Goal: Task Accomplishment & Management: Complete application form

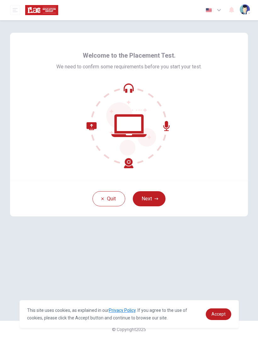
click at [155, 198] on icon "button" at bounding box center [157, 199] width 4 height 4
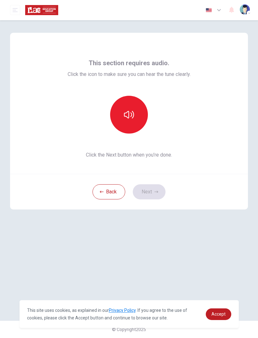
click at [131, 117] on icon "button" at bounding box center [129, 115] width 10 height 10
click at [158, 190] on icon "button" at bounding box center [157, 192] width 4 height 4
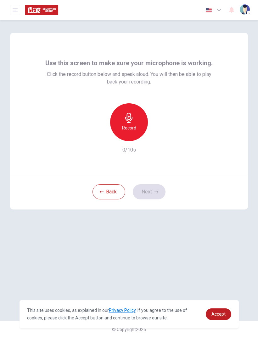
click at [138, 129] on div "Record" at bounding box center [129, 122] width 38 height 38
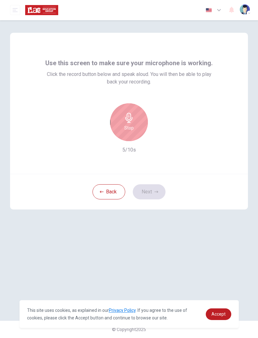
click at [134, 127] on div "Stop" at bounding box center [129, 122] width 38 height 38
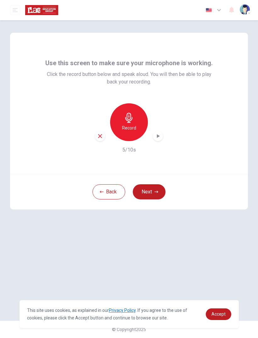
click at [136, 127] on div "Record" at bounding box center [129, 122] width 38 height 38
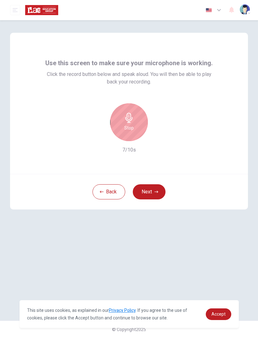
click at [135, 127] on div "Stop" at bounding box center [129, 122] width 38 height 38
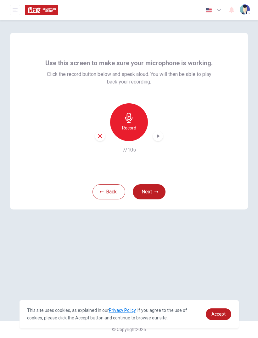
click at [161, 138] on icon "button" at bounding box center [158, 136] width 6 height 6
click at [104, 136] on div "button" at bounding box center [100, 136] width 10 height 10
click at [137, 119] on div "Record" at bounding box center [129, 122] width 38 height 38
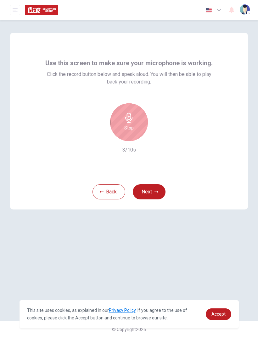
click at [130, 124] on div "Stop" at bounding box center [129, 122] width 38 height 38
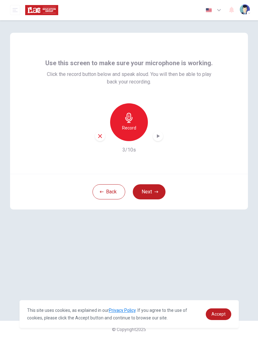
click at [159, 133] on icon "button" at bounding box center [158, 136] width 6 height 6
click at [157, 191] on icon "button" at bounding box center [157, 192] width 4 height 4
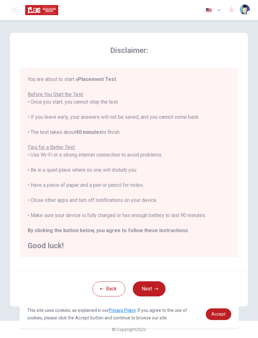
click at [153, 289] on button "Next" at bounding box center [149, 288] width 33 height 15
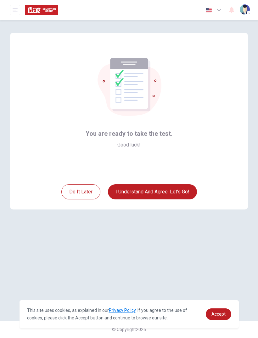
click at [184, 192] on button "I understand and agree. Let’s go!" at bounding box center [152, 191] width 89 height 15
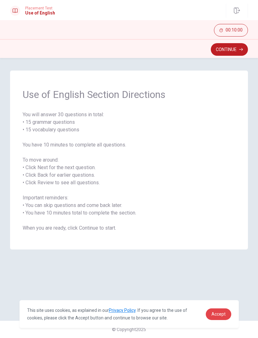
click at [220, 313] on span "Accept" at bounding box center [218, 313] width 14 height 5
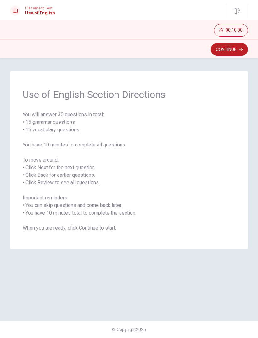
click at [232, 52] on button "Continue" at bounding box center [229, 49] width 37 height 13
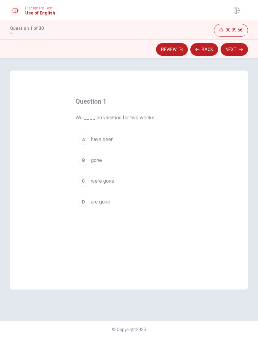
click at [86, 139] on div "A" at bounding box center [83, 139] width 10 height 10
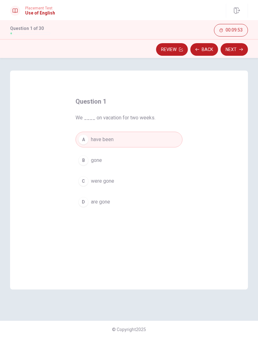
click at [234, 50] on button "Next" at bounding box center [234, 49] width 27 height 13
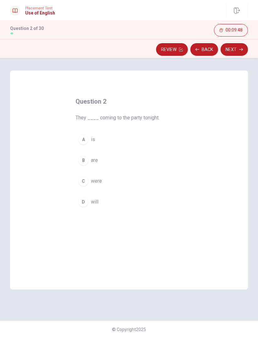
click at [84, 160] on div "B" at bounding box center [83, 160] width 10 height 10
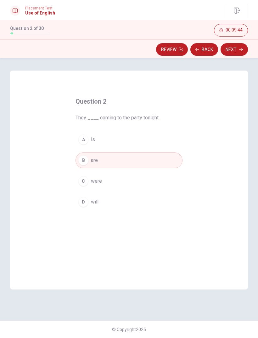
click at [235, 50] on button "Next" at bounding box center [234, 49] width 27 height 13
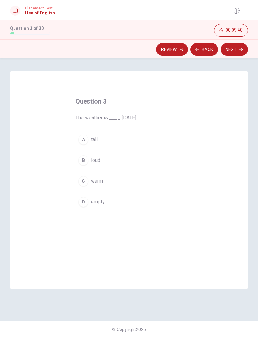
click at [83, 183] on div "C" at bounding box center [83, 181] width 10 height 10
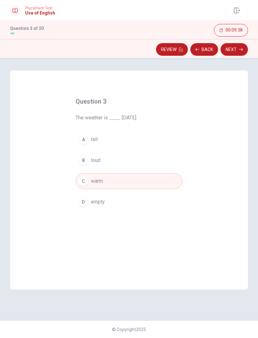
click at [237, 49] on button "Next" at bounding box center [234, 49] width 27 height 13
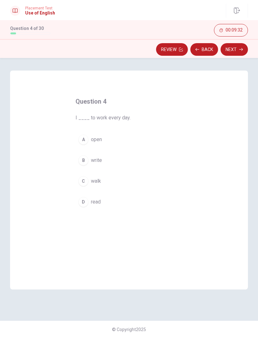
click at [85, 181] on div "C" at bounding box center [83, 181] width 10 height 10
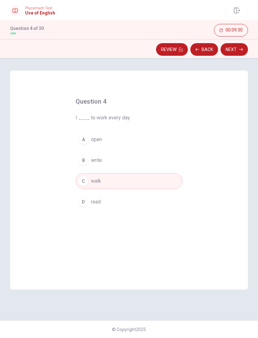
click at [237, 49] on button "Next" at bounding box center [234, 49] width 27 height 13
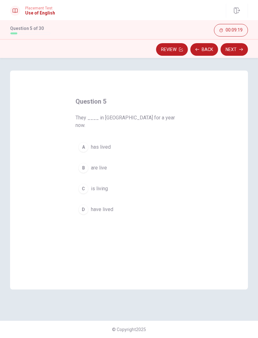
click at [103, 205] on span "have lived" at bounding box center [102, 209] width 22 height 8
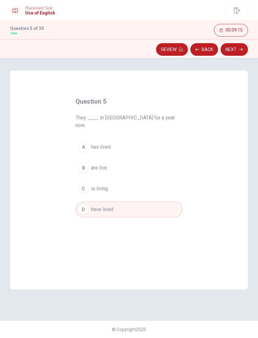
click at [238, 51] on button "Next" at bounding box center [234, 49] width 27 height 13
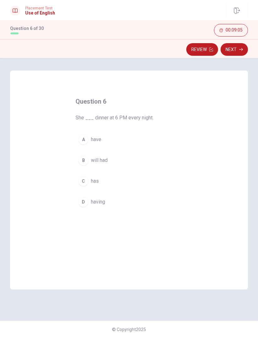
click at [83, 183] on div "C" at bounding box center [83, 181] width 10 height 10
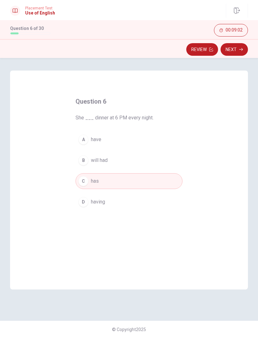
click at [240, 50] on icon "button" at bounding box center [241, 50] width 4 height 4
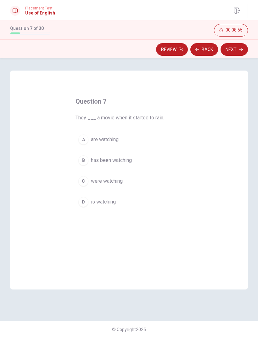
click at [118, 179] on span "were watching" at bounding box center [107, 181] width 32 height 8
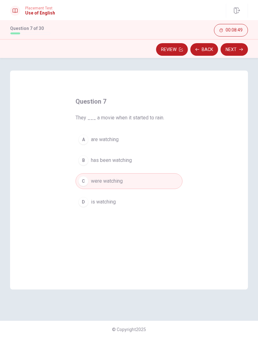
click at [237, 51] on button "Next" at bounding box center [234, 49] width 27 height 13
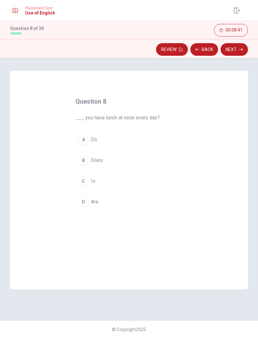
click at [87, 140] on div "A" at bounding box center [83, 139] width 10 height 10
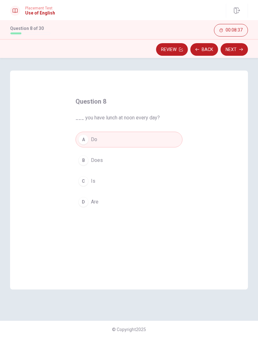
click at [236, 49] on button "Next" at bounding box center [234, 49] width 27 height 13
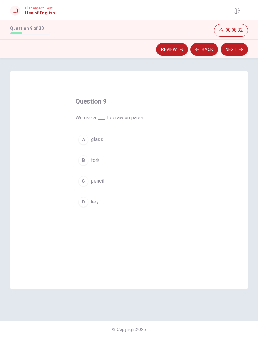
click at [103, 181] on span "pencil" at bounding box center [97, 181] width 13 height 8
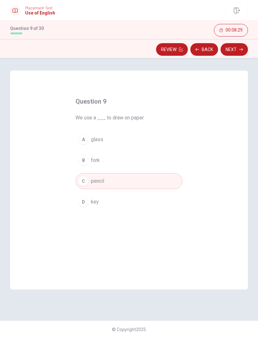
click at [239, 48] on icon "button" at bounding box center [241, 50] width 4 height 4
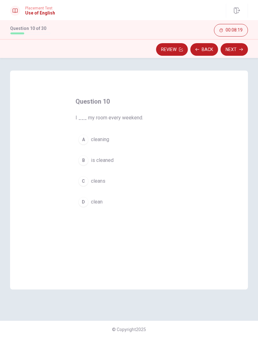
click at [95, 204] on span "clean" at bounding box center [97, 202] width 12 height 8
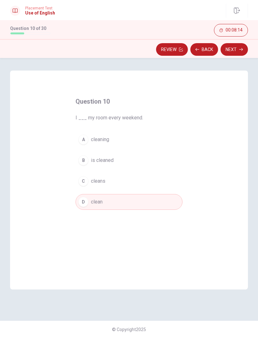
click at [236, 50] on button "Next" at bounding box center [234, 49] width 27 height 13
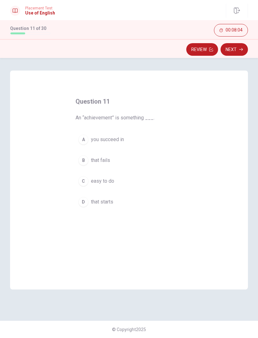
click at [118, 139] on span "you succeed in" at bounding box center [107, 140] width 33 height 8
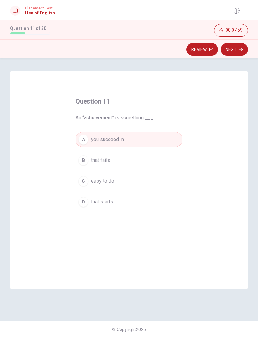
click at [238, 49] on button "Next" at bounding box center [234, 49] width 27 height 13
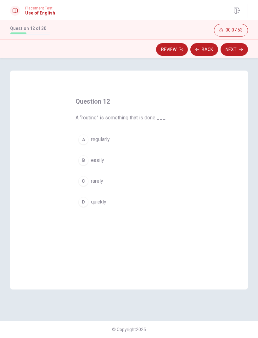
click at [105, 141] on span "regularly" at bounding box center [100, 140] width 19 height 8
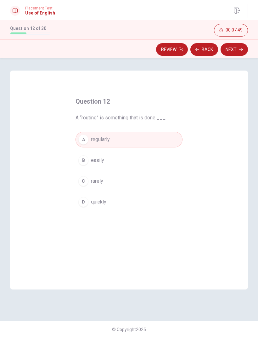
click at [236, 50] on button "Next" at bounding box center [234, 49] width 27 height 13
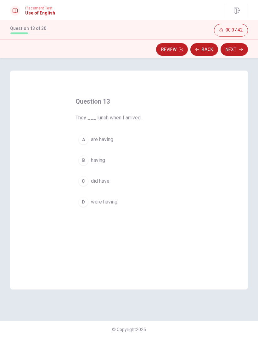
click at [111, 204] on span "were having" at bounding box center [104, 202] width 26 height 8
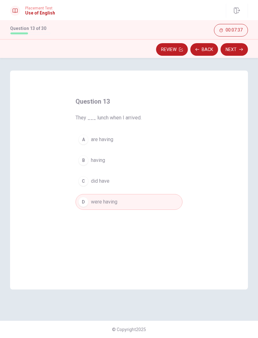
click at [239, 49] on icon "button" at bounding box center [241, 49] width 4 height 3
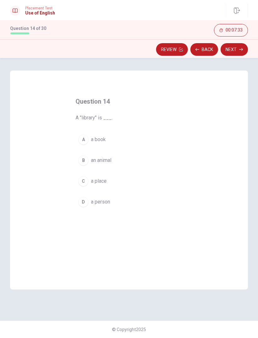
click at [98, 181] on span "a place" at bounding box center [99, 181] width 16 height 8
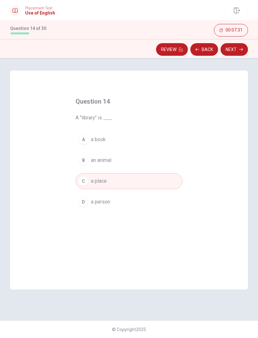
click at [237, 49] on button "Next" at bounding box center [234, 49] width 27 height 13
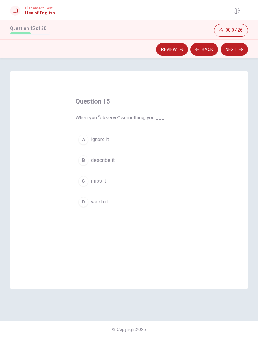
click at [101, 203] on span "watch it" at bounding box center [99, 202] width 17 height 8
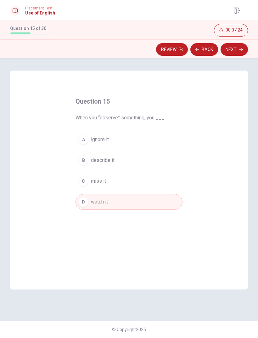
click at [235, 50] on button "Next" at bounding box center [234, 49] width 27 height 13
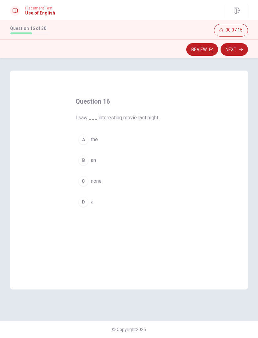
click at [85, 160] on div "B" at bounding box center [83, 160] width 10 height 10
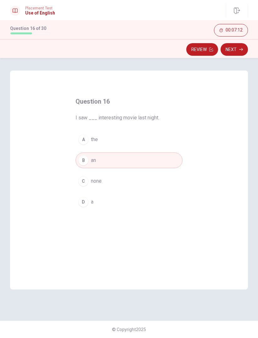
click at [236, 49] on button "Next" at bounding box center [234, 49] width 27 height 13
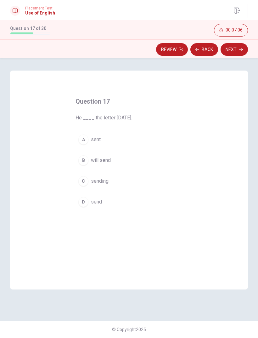
click at [103, 160] on span "will send" at bounding box center [101, 160] width 20 height 8
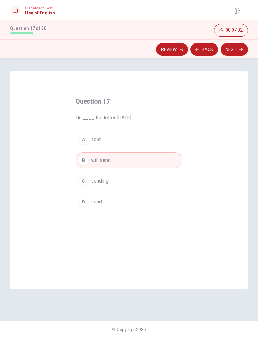
click at [236, 49] on button "Next" at bounding box center [234, 49] width 27 height 13
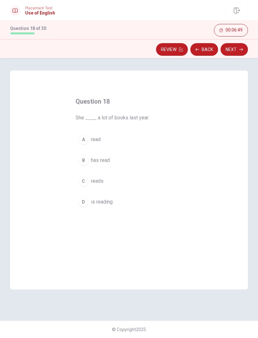
click at [105, 160] on span "has read" at bounding box center [100, 160] width 19 height 8
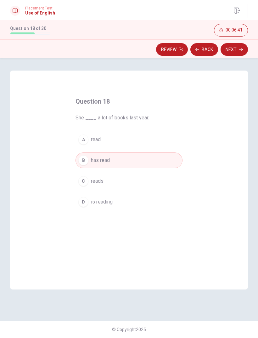
click at [239, 49] on button "Next" at bounding box center [234, 49] width 27 height 13
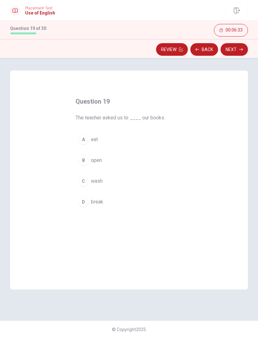
click at [93, 162] on span "open" at bounding box center [96, 160] width 11 height 8
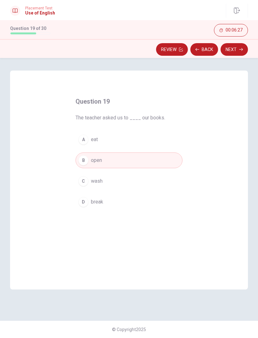
click at [237, 50] on button "Next" at bounding box center [234, 49] width 27 height 13
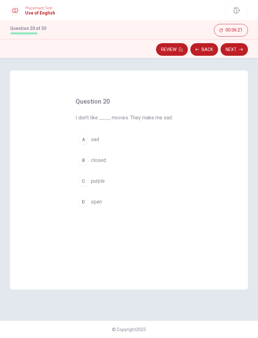
click at [93, 139] on span "sad" at bounding box center [95, 140] width 8 height 8
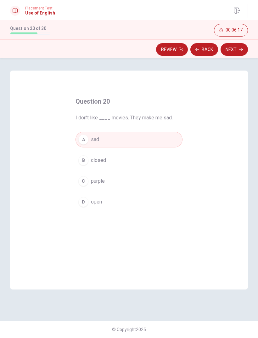
click at [238, 50] on button "Next" at bounding box center [234, 49] width 27 height 13
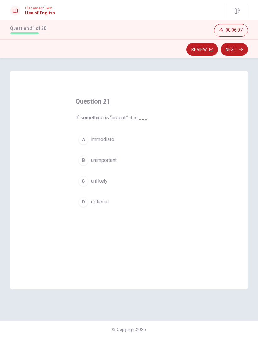
click at [108, 139] on span "immediate" at bounding box center [102, 140] width 23 height 8
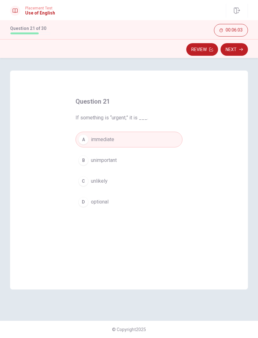
click at [241, 48] on icon "button" at bounding box center [241, 50] width 4 height 4
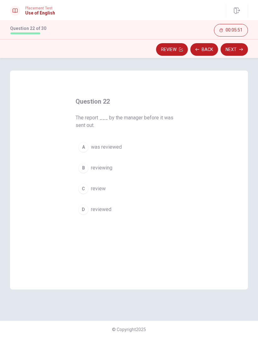
click at [116, 148] on span "was reviewed" at bounding box center [106, 147] width 31 height 8
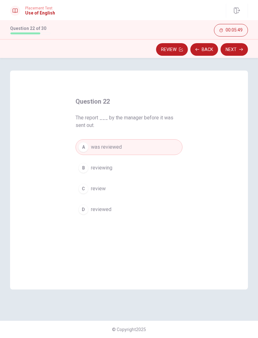
click at [233, 50] on button "Next" at bounding box center [234, 49] width 27 height 13
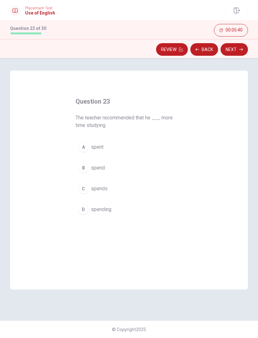
click at [101, 168] on span "spend" at bounding box center [98, 168] width 14 height 8
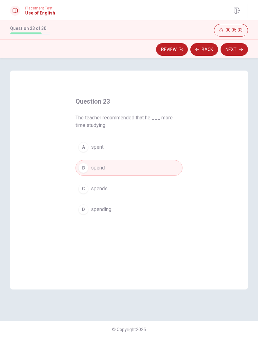
click at [110, 145] on button "A spent" at bounding box center [129, 147] width 107 height 16
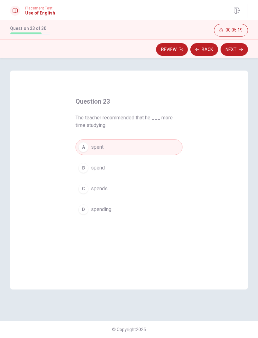
click at [105, 188] on span "spends" at bounding box center [99, 189] width 17 height 8
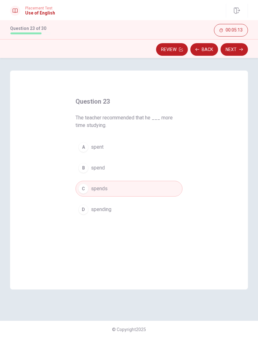
click at [236, 49] on button "Next" at bounding box center [234, 49] width 27 height 13
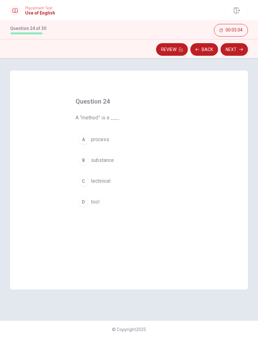
click at [105, 180] on span "technical" at bounding box center [101, 181] width 20 height 8
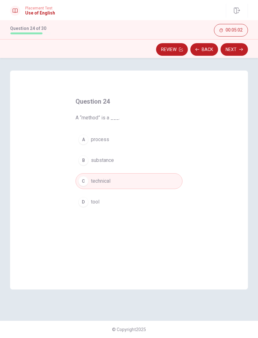
click at [239, 50] on button "Next" at bounding box center [234, 49] width 27 height 13
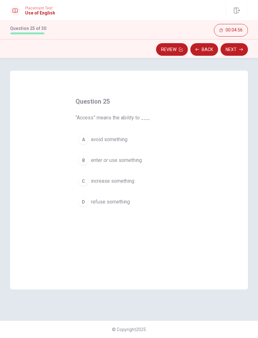
click at [141, 159] on span "enter or use something" at bounding box center [116, 160] width 51 height 8
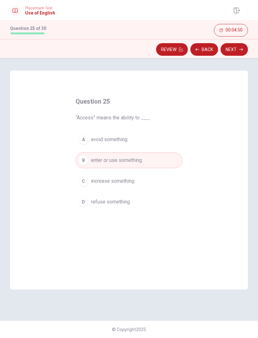
click at [238, 49] on button "Next" at bounding box center [234, 49] width 27 height 13
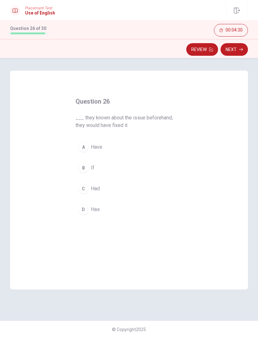
click at [87, 167] on div "B" at bounding box center [83, 168] width 10 height 10
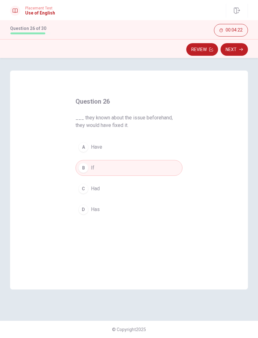
click at [235, 48] on button "Next" at bounding box center [234, 49] width 27 height 13
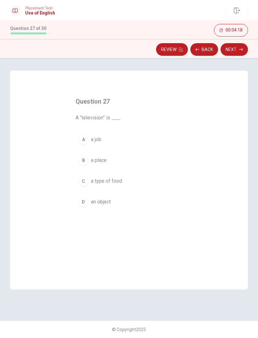
click at [104, 200] on span "an object" at bounding box center [101, 202] width 20 height 8
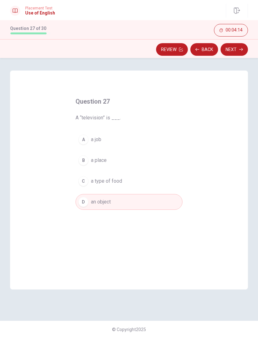
click at [233, 49] on button "Next" at bounding box center [234, 49] width 27 height 13
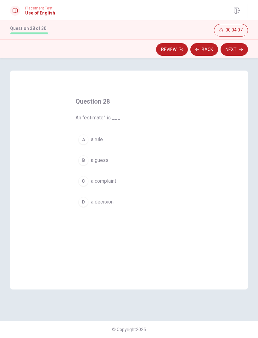
click at [100, 160] on span "a guess" at bounding box center [100, 160] width 18 height 8
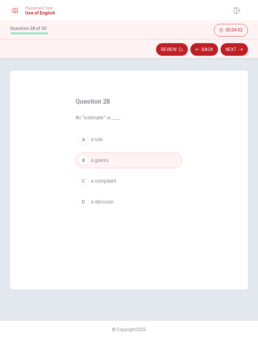
click at [234, 49] on button "Next" at bounding box center [234, 49] width 27 height 13
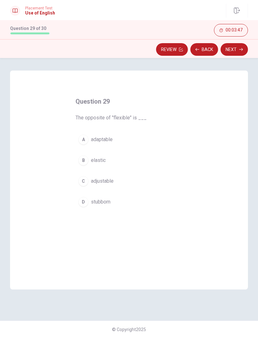
click at [104, 202] on span "stubborn" at bounding box center [101, 202] width 20 height 8
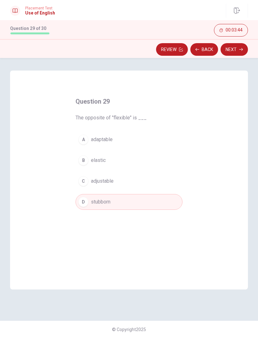
click at [236, 49] on button "Next" at bounding box center [234, 49] width 27 height 13
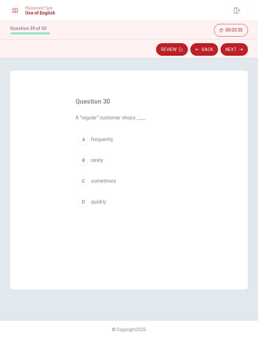
click at [110, 138] on span "frequently" at bounding box center [102, 140] width 22 height 8
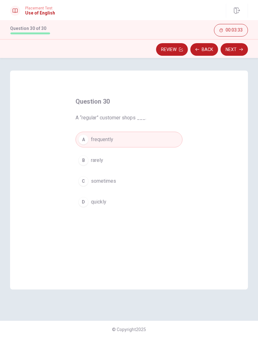
click at [167, 50] on button "Review" at bounding box center [172, 49] width 32 height 13
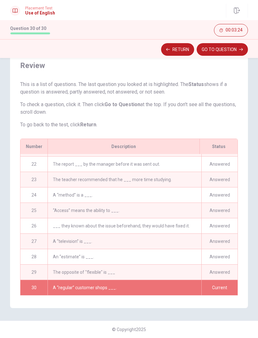
scroll to position [321, 0]
click at [209, 52] on button "GO TO QUESTION" at bounding box center [222, 49] width 51 height 13
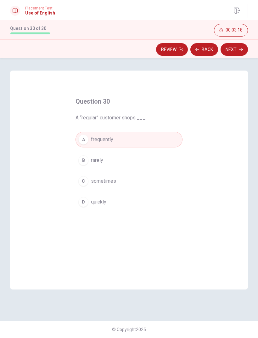
click at [233, 49] on button "Next" at bounding box center [234, 49] width 27 height 13
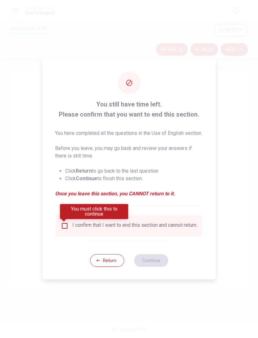
click at [65, 228] on input "You must click this to continue" at bounding box center [65, 226] width 8 height 8
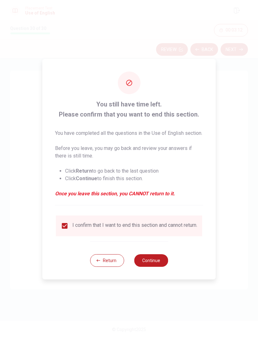
click at [158, 267] on button "Continue" at bounding box center [151, 260] width 34 height 13
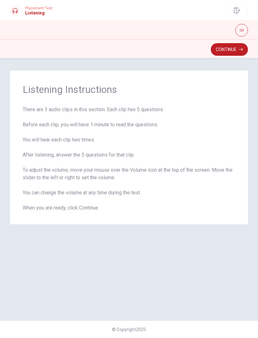
click at [244, 29] on button "button" at bounding box center [241, 30] width 13 height 13
click at [254, 65] on div "Listening Instructions There are 3 audio clips in this section. Each clip has 5…" at bounding box center [129, 198] width 258 height 280
click at [185, 71] on div "Listening Instructions There are 3 audio clips in this section. Each clip has 5…" at bounding box center [129, 147] width 238 height 154
click at [242, 29] on icon "button" at bounding box center [242, 30] width 4 height 4
click at [234, 49] on button "Continue" at bounding box center [229, 49] width 37 height 13
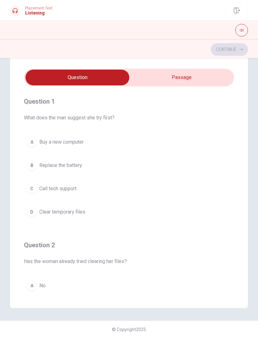
click at [60, 142] on span "Buy a new computer" at bounding box center [61, 142] width 44 height 8
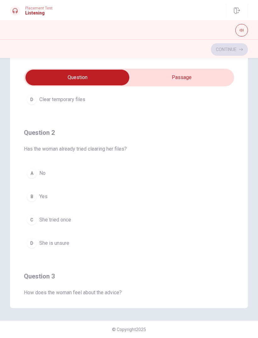
scroll to position [112, 0]
click at [44, 174] on span "No" at bounding box center [42, 174] width 6 height 8
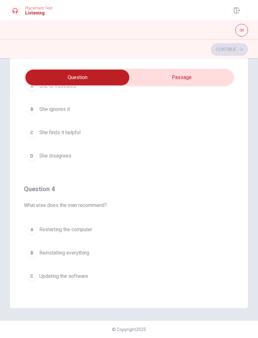
scroll to position [344, 0]
click at [79, 228] on span "Restarting the computer" at bounding box center [65, 229] width 53 height 8
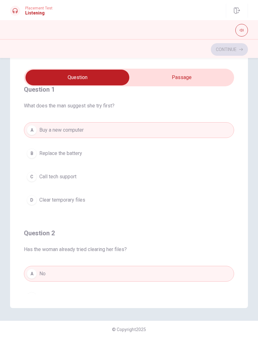
scroll to position [18, 0]
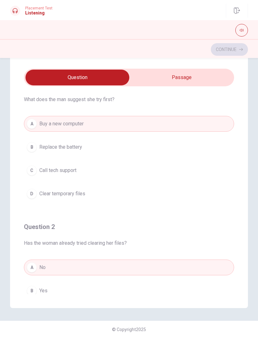
click at [34, 194] on div "D" at bounding box center [32, 194] width 10 height 10
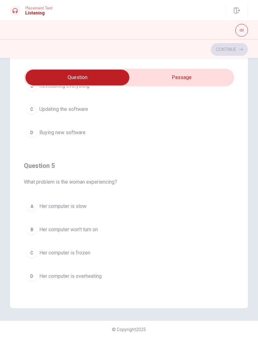
scroll to position [510, 0]
click at [78, 205] on span "Her computer is slow" at bounding box center [62, 206] width 47 height 8
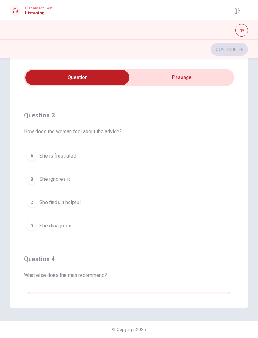
scroll to position [273, 0]
click at [59, 207] on button "C She finds it helpful" at bounding box center [129, 203] width 210 height 16
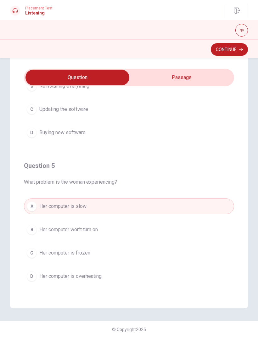
scroll to position [510, 0]
click at [237, 47] on button "Continue" at bounding box center [229, 49] width 37 height 13
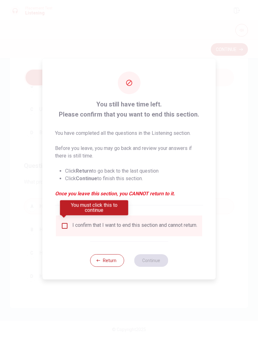
click at [63, 226] on input "You must click this to continue" at bounding box center [65, 226] width 8 height 8
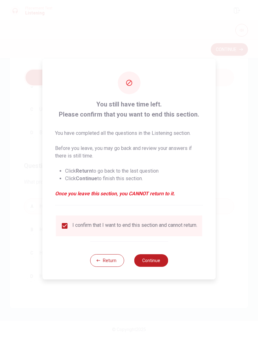
click at [157, 262] on button "Continue" at bounding box center [151, 260] width 34 height 13
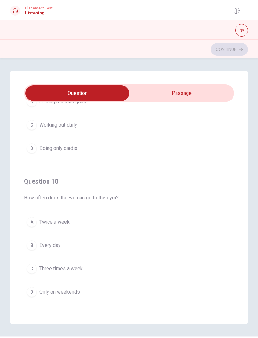
click at [66, 270] on span "Three times a week" at bounding box center [60, 269] width 43 height 8
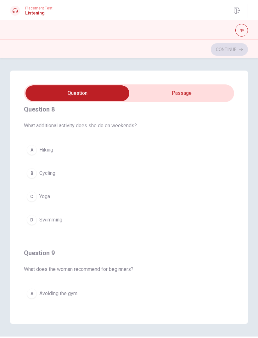
scroll to position [296, 0]
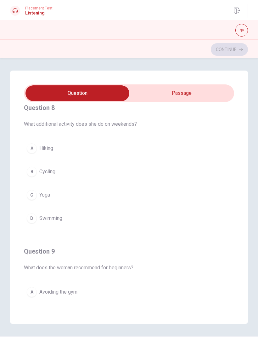
click at [93, 196] on button "C Yoga" at bounding box center [129, 195] width 210 height 16
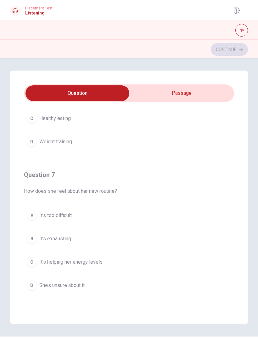
scroll to position [87, 0]
click at [97, 264] on span "It’s helping her energy levels" at bounding box center [70, 261] width 63 height 8
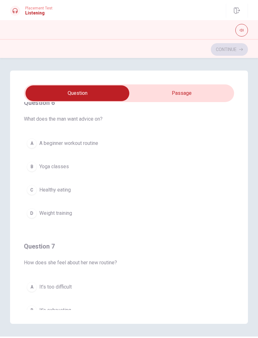
scroll to position [5, 0]
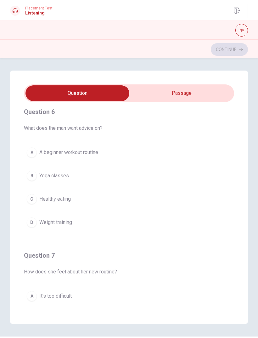
click at [89, 156] on button "A A beginner workout routine" at bounding box center [129, 152] width 210 height 16
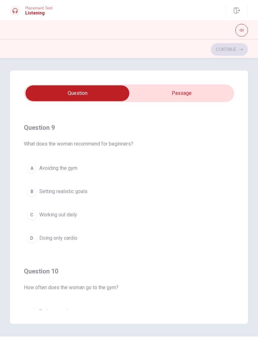
scroll to position [424, 0]
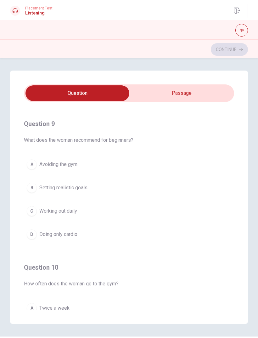
click at [70, 187] on span "Setting realistic goals" at bounding box center [63, 188] width 48 height 8
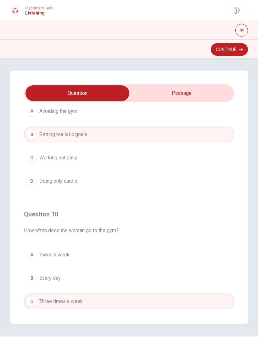
scroll to position [475, 0]
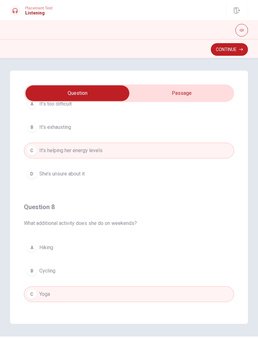
click at [232, 49] on button "Continue" at bounding box center [229, 49] width 37 height 13
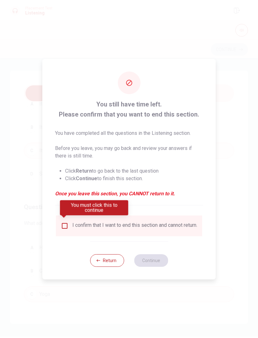
scroll to position [197, 0]
click at [63, 222] on input "You must click this to continue" at bounding box center [65, 226] width 8 height 8
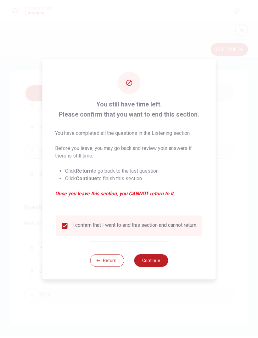
click at [155, 262] on button "Continue" at bounding box center [151, 260] width 34 height 13
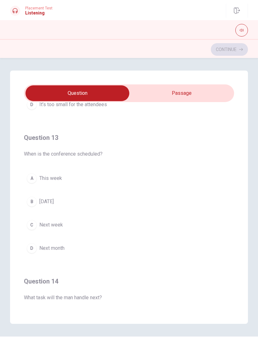
scroll to position [266, 0]
click at [51, 252] on button "D Next month" at bounding box center [129, 248] width 210 height 16
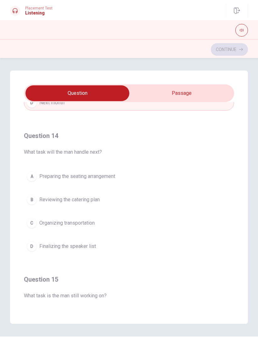
scroll to position [413, 0]
click at [94, 252] on button "D Finalizing the speaker list" at bounding box center [129, 246] width 210 height 16
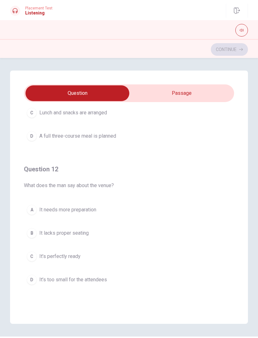
scroll to position [93, 0]
click at [56, 257] on span "It’s perfectly ready" at bounding box center [59, 255] width 41 height 8
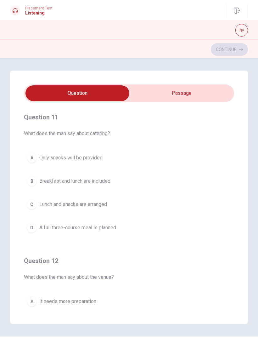
scroll to position [0, 0]
click at [97, 206] on span "Lunch and snacks are arranged" at bounding box center [73, 204] width 68 height 8
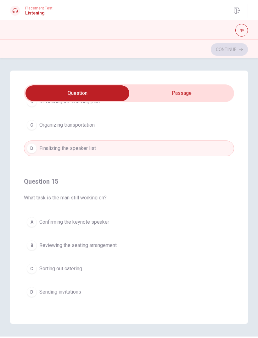
scroll to position [510, 0]
click at [100, 225] on span "Confirming the keynote speaker" at bounding box center [74, 222] width 70 height 8
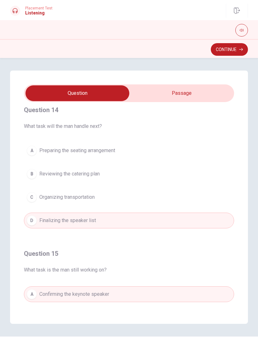
scroll to position [437, 0]
click at [87, 176] on span "Reviewing the catering plan" at bounding box center [69, 174] width 60 height 8
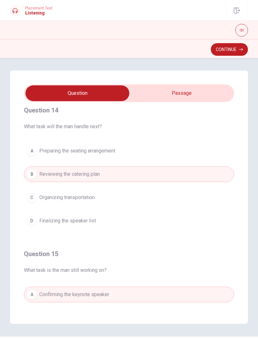
click at [229, 46] on button "Continue" at bounding box center [229, 49] width 37 height 13
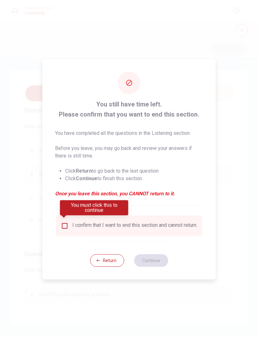
click at [65, 222] on input "You must click this to continue" at bounding box center [65, 226] width 8 height 8
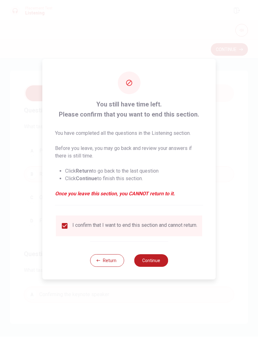
click at [155, 261] on button "Continue" at bounding box center [151, 260] width 34 height 13
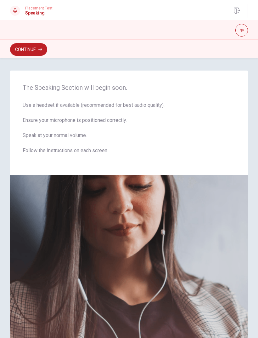
click at [23, 48] on button "Continue" at bounding box center [28, 49] width 37 height 13
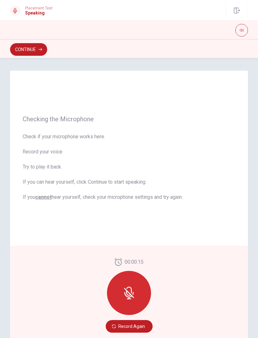
click at [144, 324] on button "Record Again" at bounding box center [129, 326] width 47 height 13
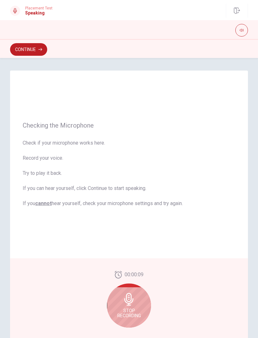
click at [131, 299] on icon at bounding box center [128, 299] width 9 height 13
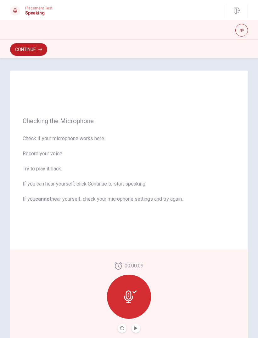
click at [138, 328] on button "Play Audio" at bounding box center [136, 328] width 9 height 9
click at [122, 328] on icon "Record Again" at bounding box center [122, 328] width 4 height 4
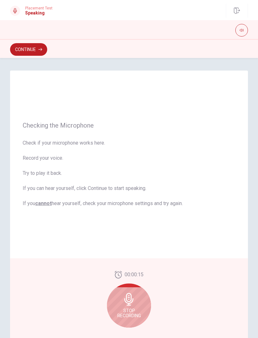
click at [138, 305] on div "Stop Recording" at bounding box center [129, 305] width 44 height 44
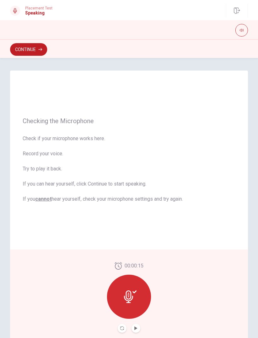
click at [133, 297] on icon at bounding box center [128, 296] width 9 height 13
click at [122, 329] on icon "Record Again" at bounding box center [122, 328] width 4 height 4
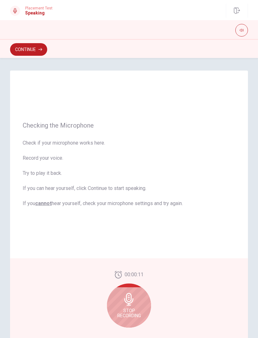
click at [136, 297] on div "Stop Recording" at bounding box center [129, 305] width 44 height 44
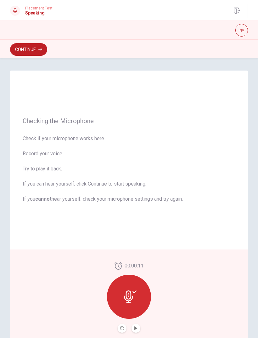
click at [138, 329] on icon "Play Audio" at bounding box center [136, 328] width 4 height 4
click at [35, 50] on button "Continue" at bounding box center [28, 49] width 37 height 13
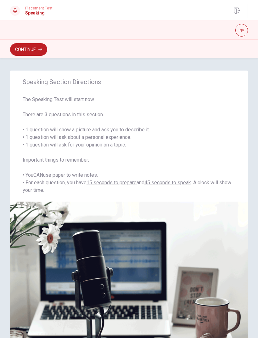
click at [29, 50] on button "Continue" at bounding box center [28, 49] width 37 height 13
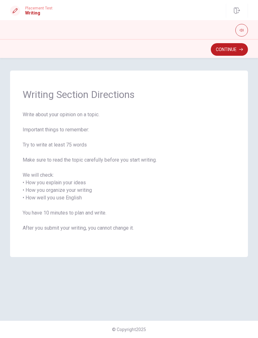
click at [225, 50] on button "Continue" at bounding box center [229, 49] width 37 height 13
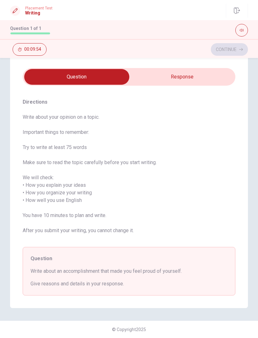
scroll to position [15, 0]
click at [184, 73] on input "checkbox" at bounding box center [76, 77] width 319 height 16
checkbox input "true"
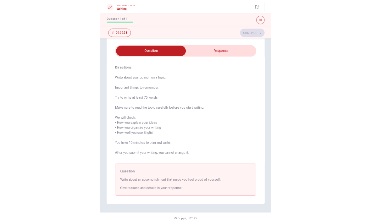
scroll to position [0, 0]
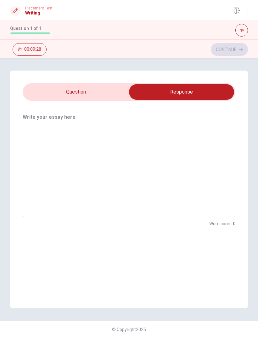
click at [90, 136] on textarea at bounding box center [129, 170] width 204 height 84
type textarea "I"
type textarea "x"
type textarea "Im"
type textarea "x"
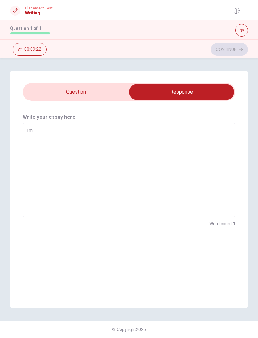
type textarea "Im"
type textarea "x"
type textarea "Im"
type textarea "x"
type textarea "I"
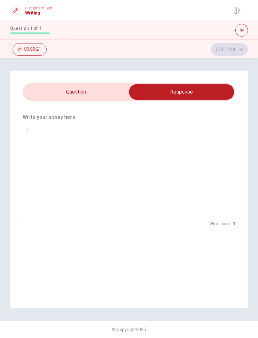
type textarea "x"
type textarea "I"
type textarea "x"
type textarea "I w"
type textarea "x"
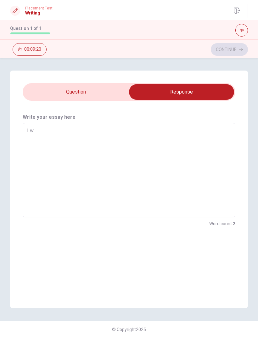
type textarea "I"
type textarea "x"
type textarea "I a"
type textarea "x"
type textarea "I am"
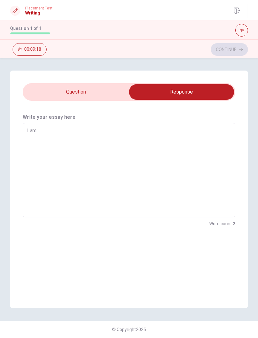
type textarea "x"
type textarea "I am"
type textarea "x"
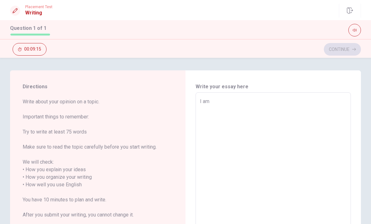
click at [235, 104] on textarea "I am" at bounding box center [273, 185] width 147 height 175
type textarea "x"
type textarea "I am r"
type textarea "x"
type textarea "I am re"
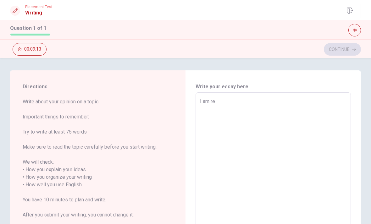
type textarea "x"
type textarea "I am rea"
type textarea "x"
type textarea "I am real"
type textarea "x"
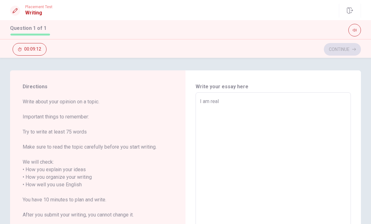
type textarea "I am reall"
type textarea "x"
type textarea "I am really"
type textarea "x"
type textarea "I am really"
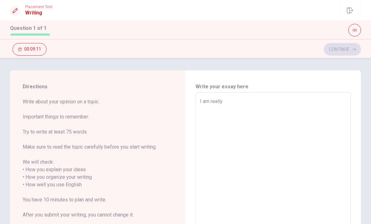
type textarea "x"
type textarea "I am really p"
type textarea "x"
type textarea "I am really pr"
type textarea "x"
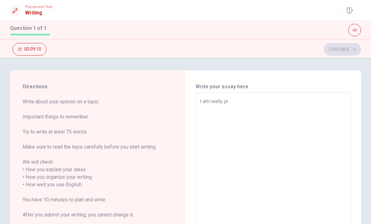
type textarea "I am really pro"
type textarea "x"
type textarea "I am really prou"
type textarea "x"
type textarea "I am really proud"
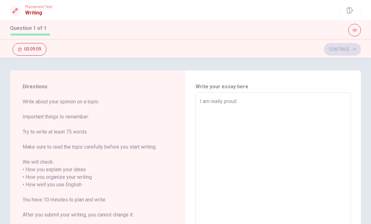
type textarea "x"
type textarea "I am really proud"
type textarea "x"
type textarea "I am really proud o"
type textarea "x"
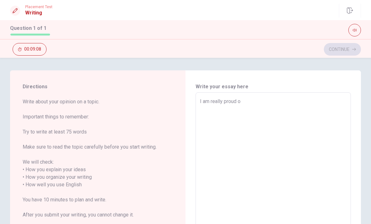
type textarea "I am really proud of"
type textarea "x"
type textarea "I am really proud of"
type textarea "x"
type textarea "I am really proud of b"
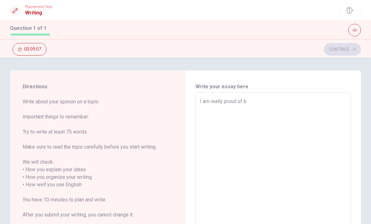
type textarea "x"
type textarea "I am really proud of be"
type textarea "x"
type textarea "I am really proud of bec"
type textarea "x"
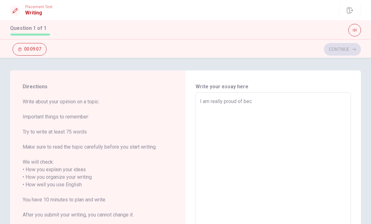
type textarea "I am really proud of beco"
type textarea "x"
type textarea "I am really proud of becom"
type textarea "x"
type textarea "I am really proud of [PERSON_NAME]"
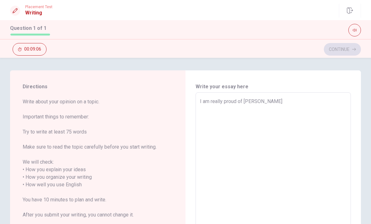
type textarea "x"
type textarea "I am really proud of becom"
type textarea "x"
type textarea "I am really proud of [PERSON_NAME]"
type textarea "x"
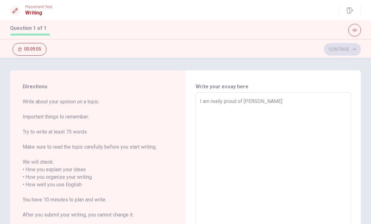
type textarea "I am really proud of becomin"
type textarea "x"
type textarea "I am really proud of becoming"
type textarea "x"
type textarea "I am really proud of becoming"
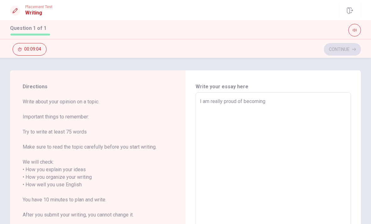
type textarea "x"
type textarea "I am really proud of becoming s"
type textarea "x"
type textarea "I am really proud of becoming s"
type textarea "x"
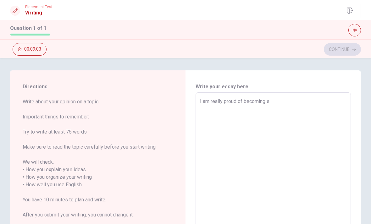
type textarea "I am really proud of becoming s"
type textarea "x"
type textarea "I am really proud of becoming sa"
type textarea "x"
type textarea "I am really proud of becoming s"
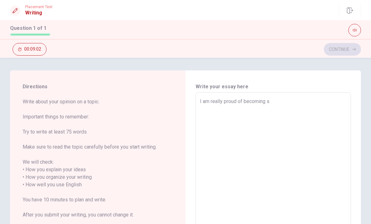
type textarea "x"
type textarea "I am really proud of becoming"
type textarea "x"
type textarea "I am really proud of becoming a"
type textarea "x"
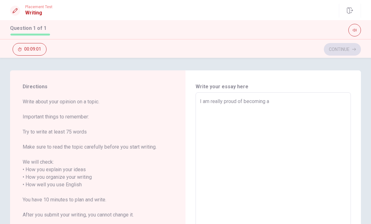
type textarea "I am really proud of becoming a"
type textarea "x"
type textarea "I am really proud of becoming a s"
type textarea "x"
type textarea "I am really proud of becoming a sa"
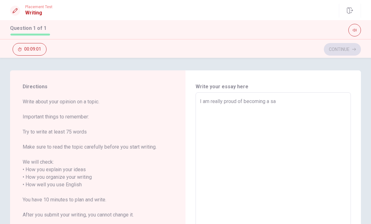
type textarea "x"
type textarea "I am really proud of becoming a [PERSON_NAME]"
type textarea "x"
type textarea "I am really proud of becoming a sale"
type textarea "x"
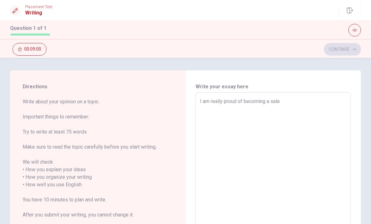
type textarea "I am really proud of becoming a sales"
type textarea "x"
type textarea "I am really proud of becoming a sales"
type textarea "x"
type textarea "I am really proud of becoming a sales c"
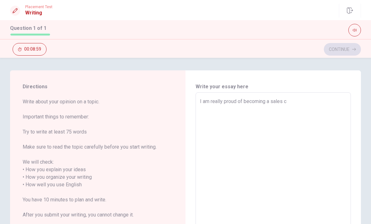
type textarea "x"
type textarea "I am really proud of becoming a sales co"
type textarea "x"
type textarea "I am really proud of becoming a sales coo"
type textarea "x"
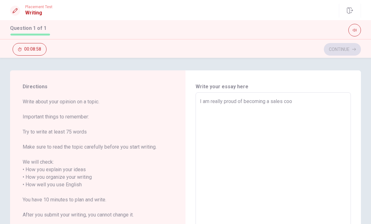
type textarea "I am really proud of becoming a sales coor"
type textarea "x"
type textarea "I am really proud of becoming a sales coord"
type textarea "x"
type textarea "I am really proud of becoming a sales coordi"
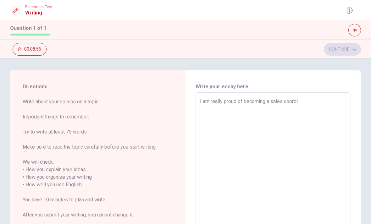
type textarea "x"
type textarea "I am really proud of becoming a sales coordim"
type textarea "x"
type textarea "I am really proud of becoming a sales coordi"
type textarea "x"
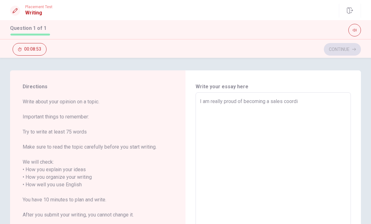
type textarea "I am really proud of becoming a sales coordin"
type textarea "x"
type textarea "I am really proud of becoming a sales coordina"
type textarea "x"
type textarea "I am really proud of becoming a sales coordinat"
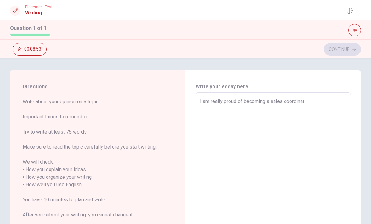
type textarea "x"
type textarea "I am really proud of becoming a sales coordinate"
type textarea "x"
type textarea "I am really proud of becoming a sales coordinater"
type textarea "x"
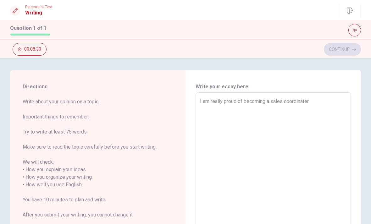
type textarea "I am really proud of becoming a sales coordinater"
type textarea "x"
type textarea "I am really proud of becoming a sales coordinater b"
type textarea "x"
type textarea "I am really proud of becoming a sales coordinater be"
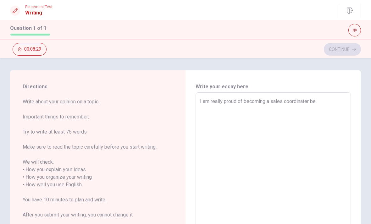
type textarea "x"
type textarea "I am really proud of becoming a sales coordinater bec"
type textarea "x"
type textarea "I am really proud of becoming a sales coordinater beca"
type textarea "x"
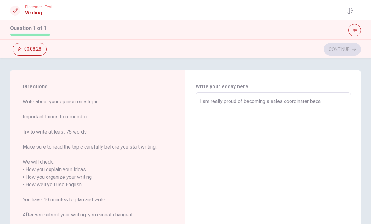
type textarea "I am really proud of becoming a sales coordinater becau"
type textarea "x"
type textarea "I am really proud of becoming a sales coordinater becaus"
type textarea "x"
type textarea "I am really proud of becoming a sales coordinater because"
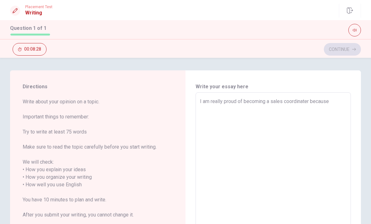
type textarea "x"
type textarea "I am really proud of becoming a sales coordinater because"
type textarea "x"
type textarea "I am really proud of becoming a sales coordinater because I"
type textarea "x"
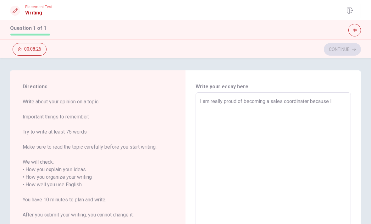
type textarea "I am really proud of becoming a sales coordinater because I"
type textarea "x"
type textarea "I am really proud of becoming a sales coordinater because I w"
type textarea "x"
type textarea "I am really proud of becoming a sales coordinater because I wa"
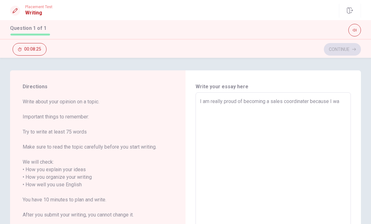
type textarea "x"
type textarea "I am really proud of becoming a sales coordinater because I was"
type textarea "x"
type textarea "I am really proud of becoming a sales coordinater because I was"
type textarea "x"
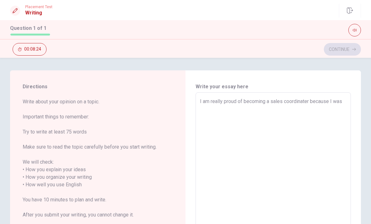
type textarea "I am really proud of becoming a sales coordinater because I was b"
type textarea "x"
type textarea "I am really proud of becoming a sales coordinater because I was bo"
type textarea "x"
type textarea "I am really proud of becoming a sales coordinater because I was bor"
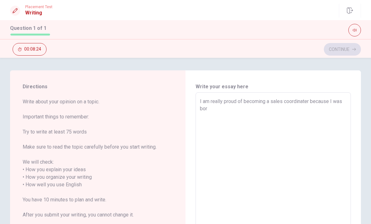
type textarea "x"
type textarea "I am really proud of becoming a sales coordinater because I was borm"
type textarea "x"
type textarea "I am really proud of becoming a sales coordinater because I was borm"
type textarea "x"
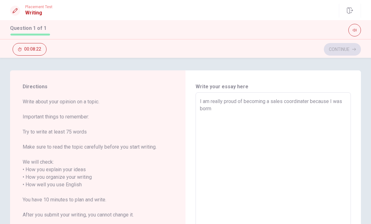
type textarea "I am really proud of becoming a sales coordinater because I was borm a"
type textarea "x"
type textarea "I am really proud of becoming a sales coordinater because I was borm an"
type textarea "x"
type textarea "I am really proud of becoming a sales coordinater because I was borm and"
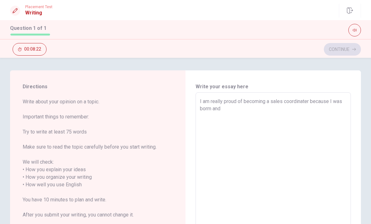
type textarea "x"
type textarea "I am really proud of becoming a sales coordinater because I was borm and"
type textarea "x"
type textarea "I am really proud of becoming a sales coordinater because I was borm and r"
type textarea "x"
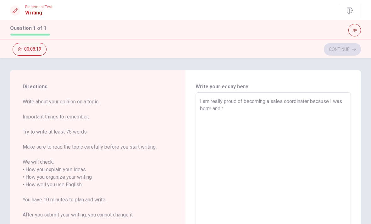
type textarea "I am really proud of becoming a sales coordinater because I was borm and ra"
type textarea "x"
type textarea "I am really proud of becoming a sales coordinater because I was borm and [PERSO…"
type textarea "x"
type textarea "I am really proud of becoming a sales coordinater because I was borm and raos"
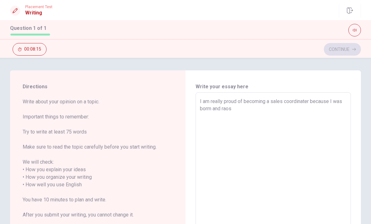
type textarea "x"
